Goal: Task Accomplishment & Management: Complete application form

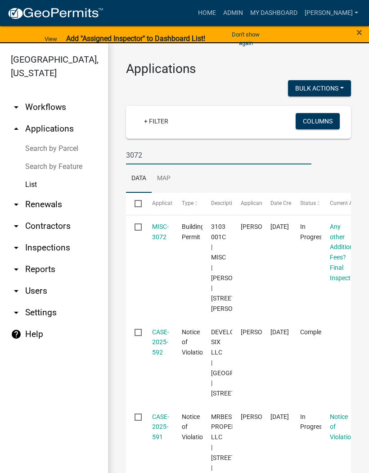
type input "3072"
click at [165, 236] on link "MISC-3072" at bounding box center [160, 232] width 17 height 18
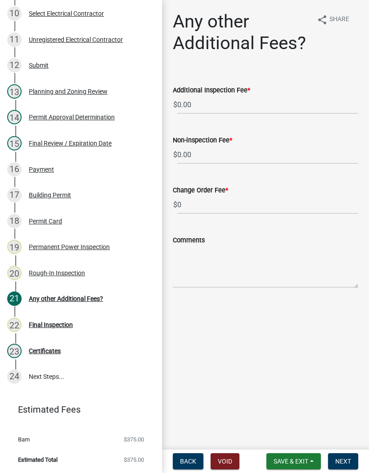
scroll to position [389, 0]
click at [65, 320] on div "22 Final Inspection" at bounding box center [77, 324] width 140 height 14
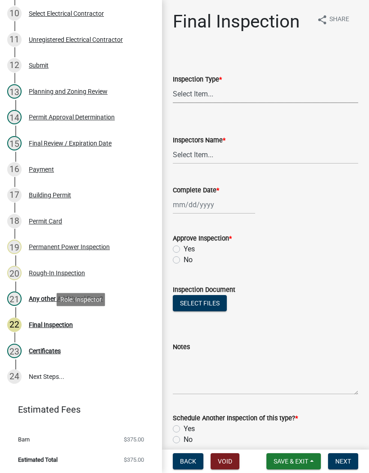
click at [219, 90] on select "Select Item... Final" at bounding box center [265, 94] width 185 height 18
select select "895eead6-d784-4fdc-a4a3-66a9075c153d"
click at [203, 152] on select "Select Item... [PERSON_NAME] ([PERSON_NAME]) [PERSON_NAME] ([PERSON_NAME]) Engi…" at bounding box center [265, 154] width 185 height 18
select select "8dfc8809-68b2-4bc3-a0d1-6f7e000e7487"
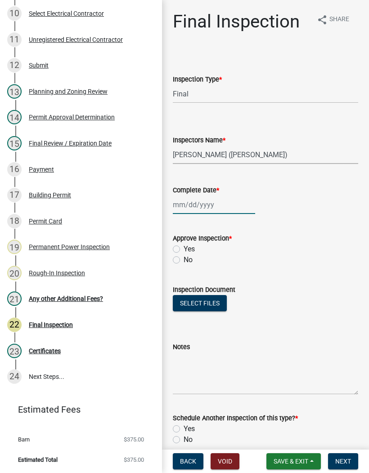
click at [199, 198] on div at bounding box center [214, 204] width 82 height 18
select select "8"
select select "2025"
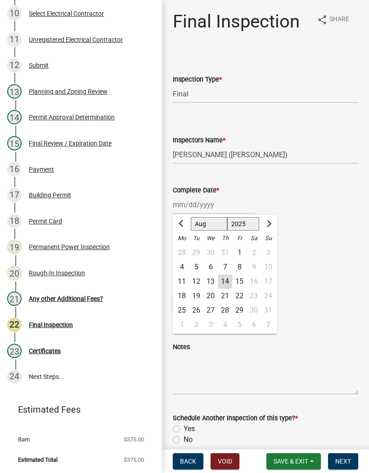
click at [230, 280] on div "14" at bounding box center [225, 281] width 14 height 14
type input "[DATE]"
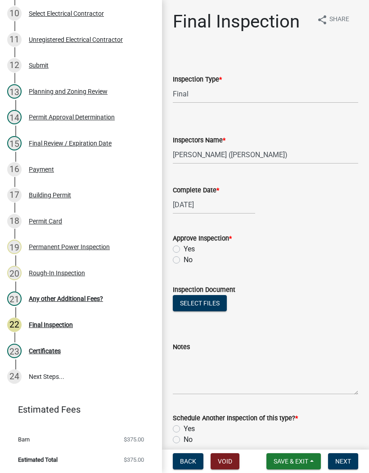
click at [184, 246] on label "Yes" at bounding box center [189, 248] width 11 height 11
click at [184, 246] on input "Yes" at bounding box center [187, 246] width 6 height 6
radio input "true"
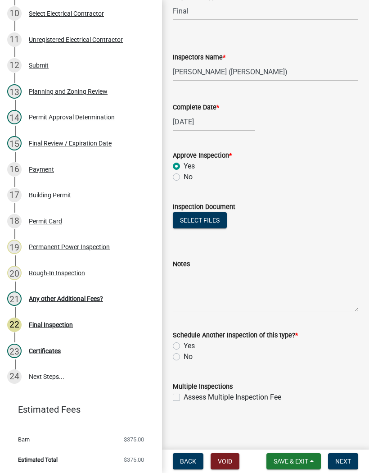
scroll to position [83, 0]
click at [184, 354] on label "No" at bounding box center [188, 356] width 9 height 11
click at [184, 354] on input "No" at bounding box center [187, 354] width 6 height 6
radio input "true"
click at [342, 455] on button "Next" at bounding box center [343, 461] width 30 height 16
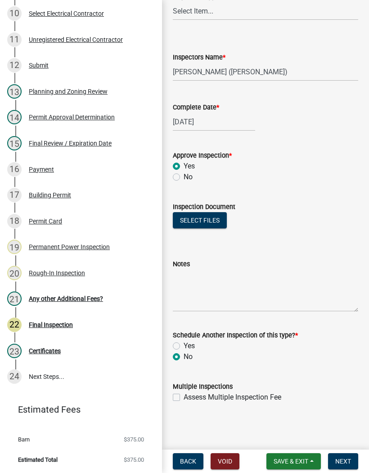
scroll to position [0, 0]
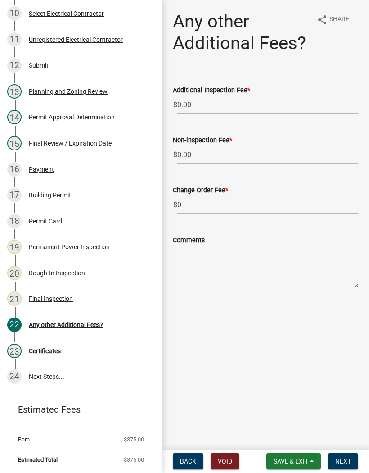
click at [291, 465] on button "Save & Exit" at bounding box center [293, 461] width 54 height 16
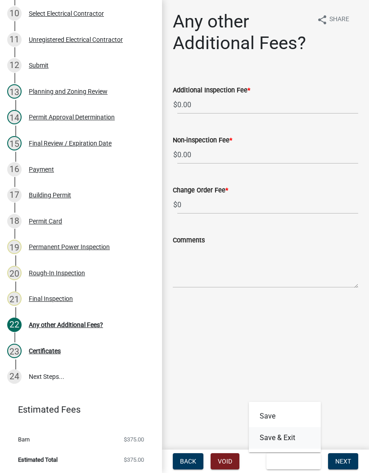
click at [297, 429] on button "Save & Exit" at bounding box center [285, 438] width 72 height 22
